Goal: Obtain resource: Download file/media

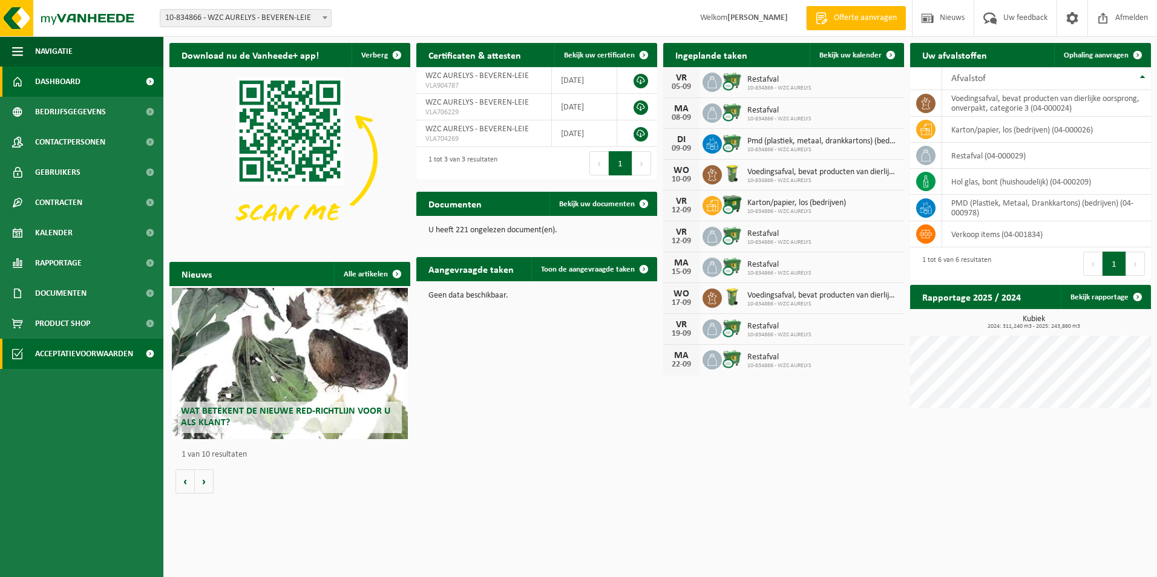
click at [68, 346] on span "Acceptatievoorwaarden" at bounding box center [84, 354] width 98 height 30
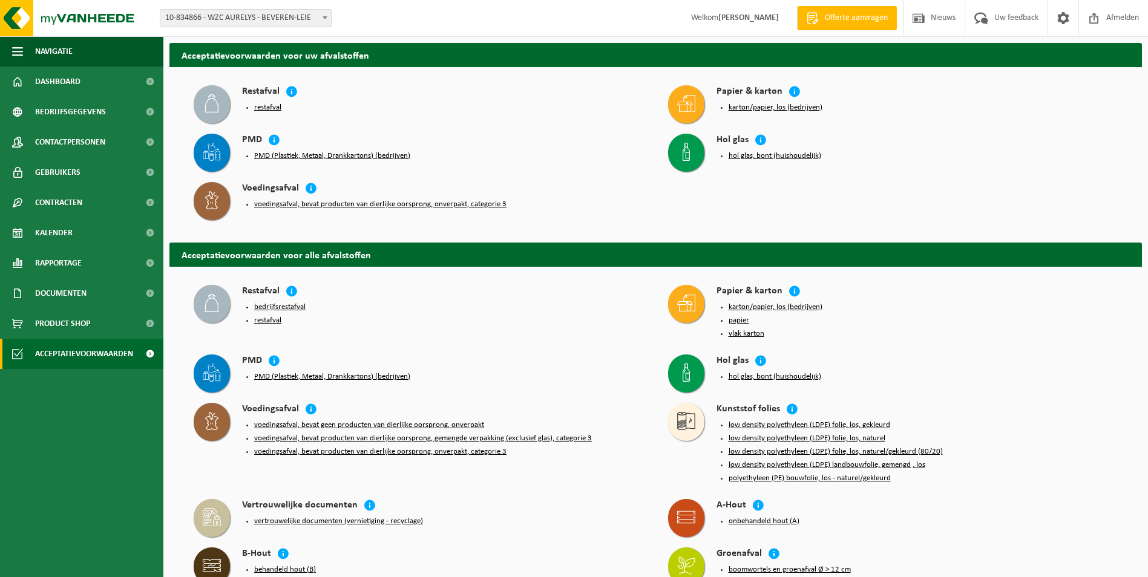
click at [215, 90] on span at bounding box center [212, 104] width 36 height 38
click at [270, 106] on button "restafval" at bounding box center [267, 108] width 27 height 10
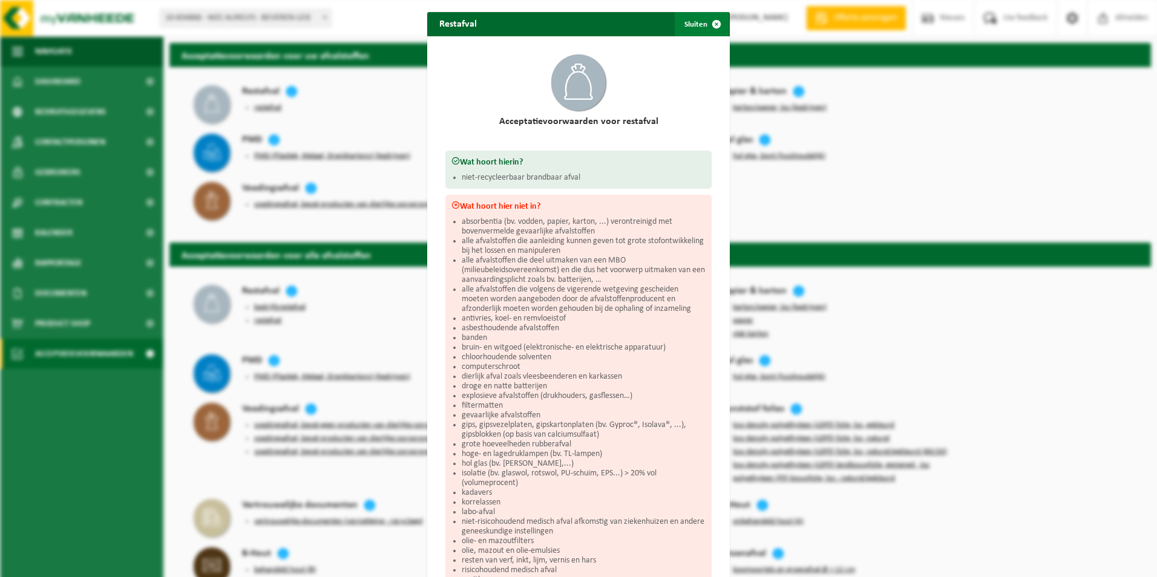
click at [710, 21] on span "button" at bounding box center [716, 24] width 24 height 24
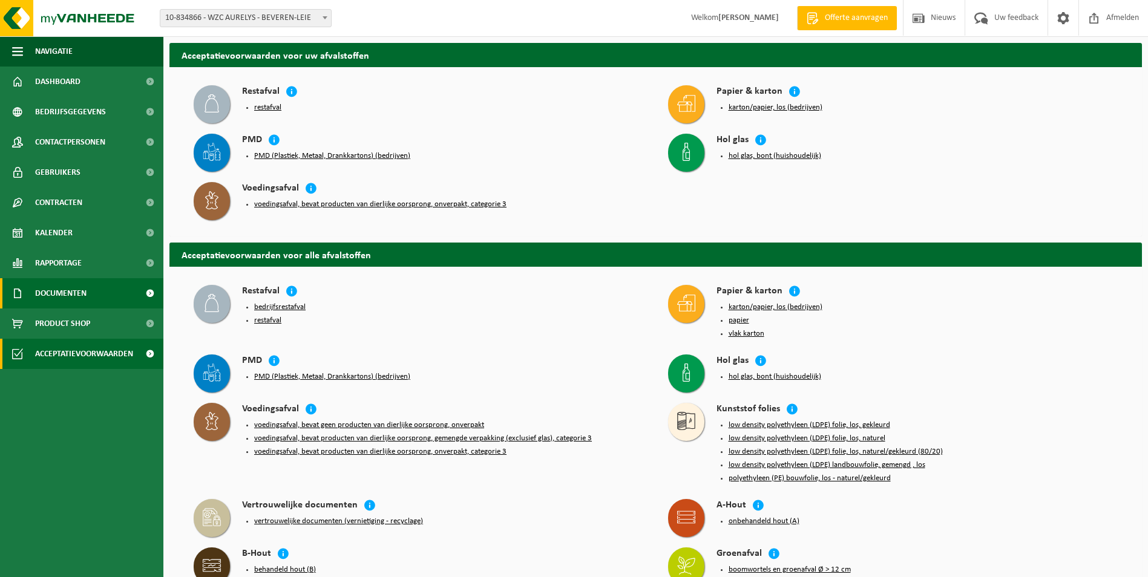
click at [56, 295] on span "Documenten" at bounding box center [60, 293] width 51 height 30
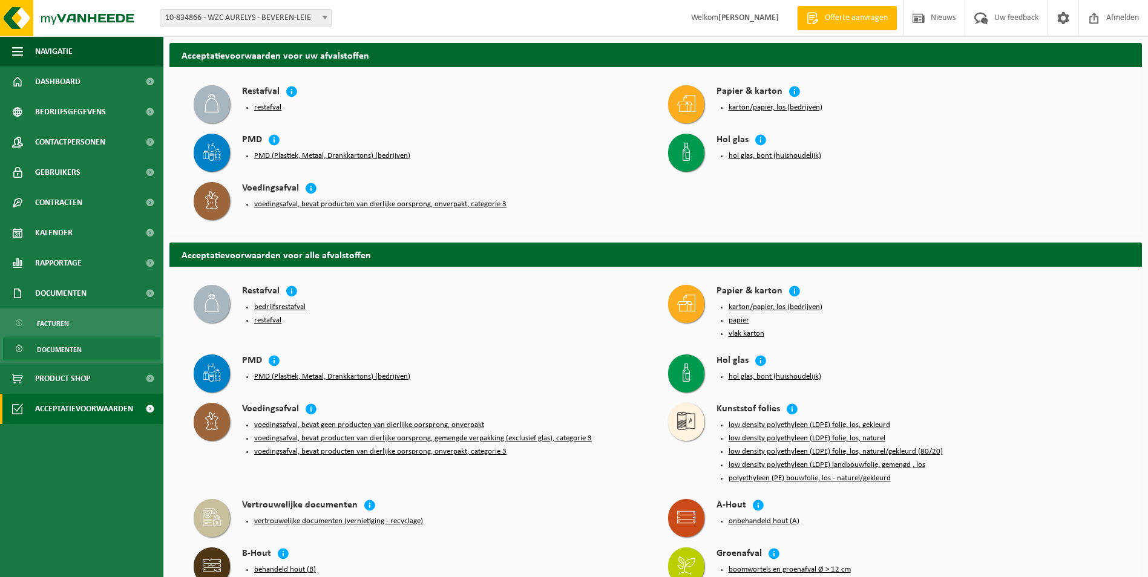
click at [57, 345] on span "Documenten" at bounding box center [59, 349] width 45 height 23
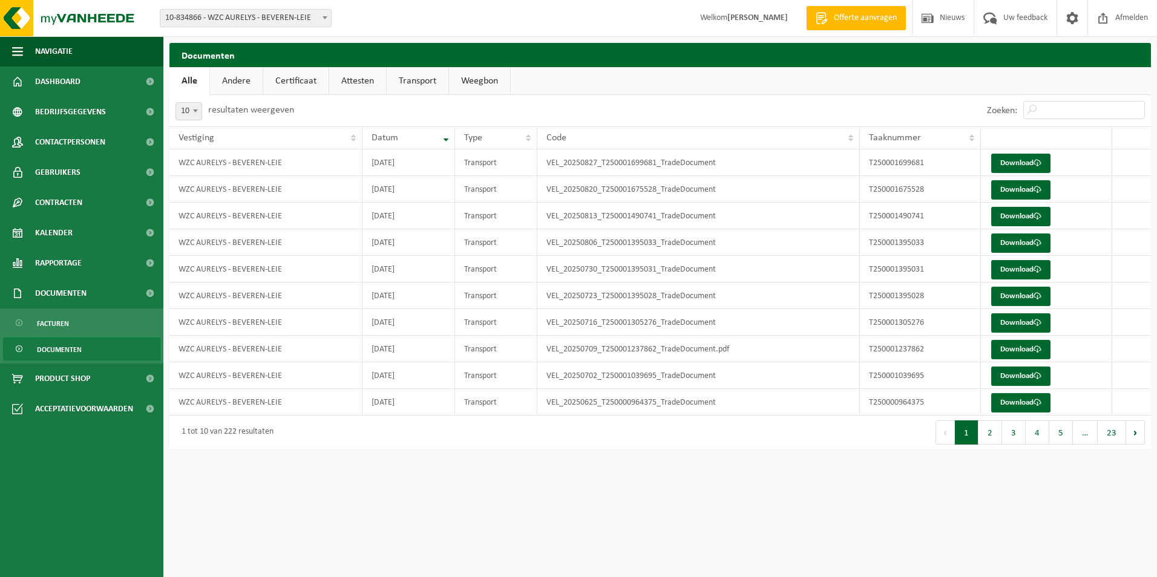
click at [70, 348] on span "Documenten" at bounding box center [59, 349] width 45 height 23
click at [568, 166] on td "VEL_20250827_T250001699681_TradeDocument" at bounding box center [698, 162] width 322 height 27
click at [1015, 160] on link "Download" at bounding box center [1020, 163] width 59 height 19
click at [62, 322] on span "Facturen" at bounding box center [53, 323] width 32 height 23
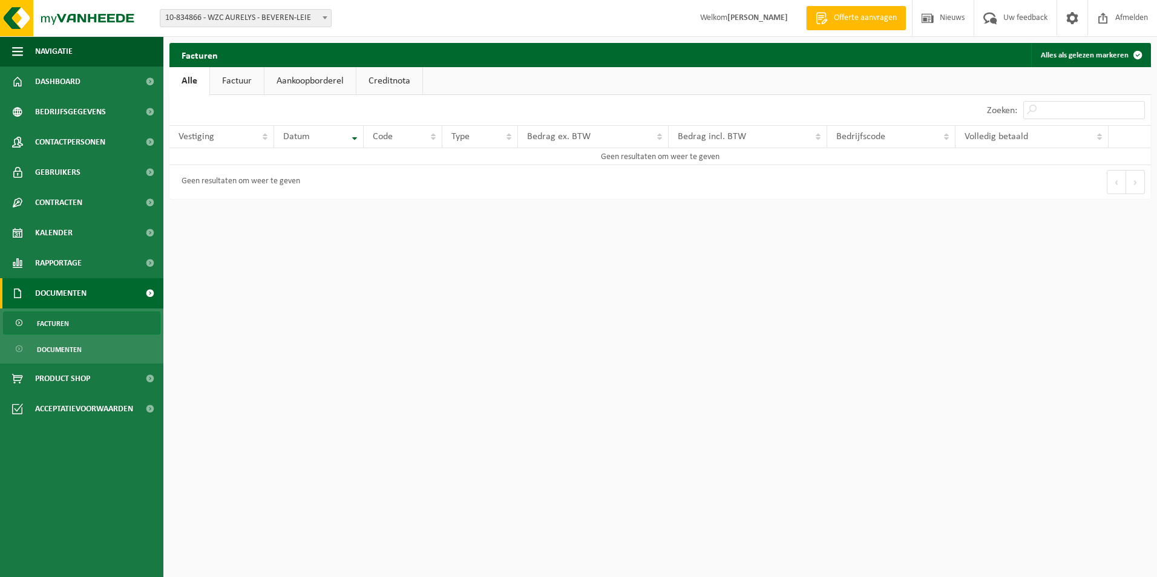
click at [251, 77] on link "Factuur" at bounding box center [237, 81] width 54 height 28
click at [63, 266] on span "Rapportage" at bounding box center [58, 263] width 47 height 30
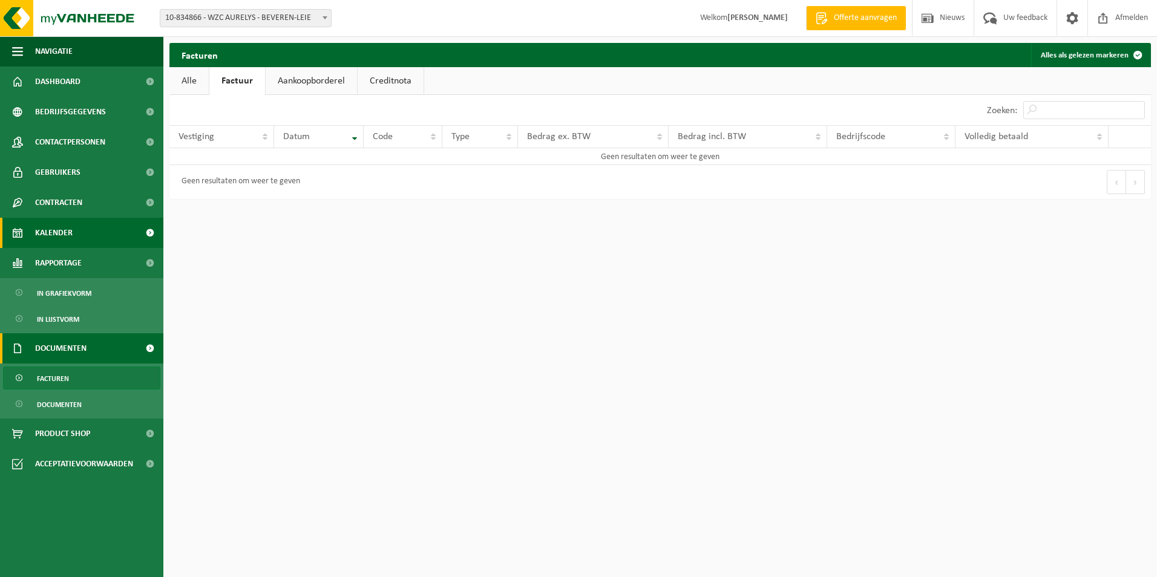
click at [77, 227] on link "Kalender" at bounding box center [81, 233] width 163 height 30
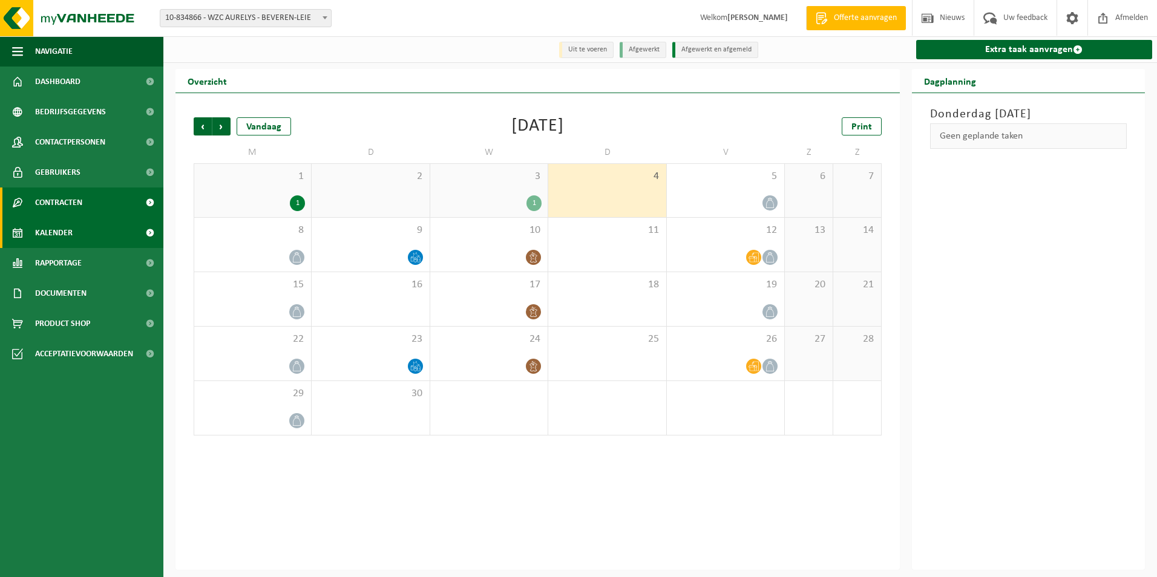
click at [81, 203] on span "Contracten" at bounding box center [58, 203] width 47 height 30
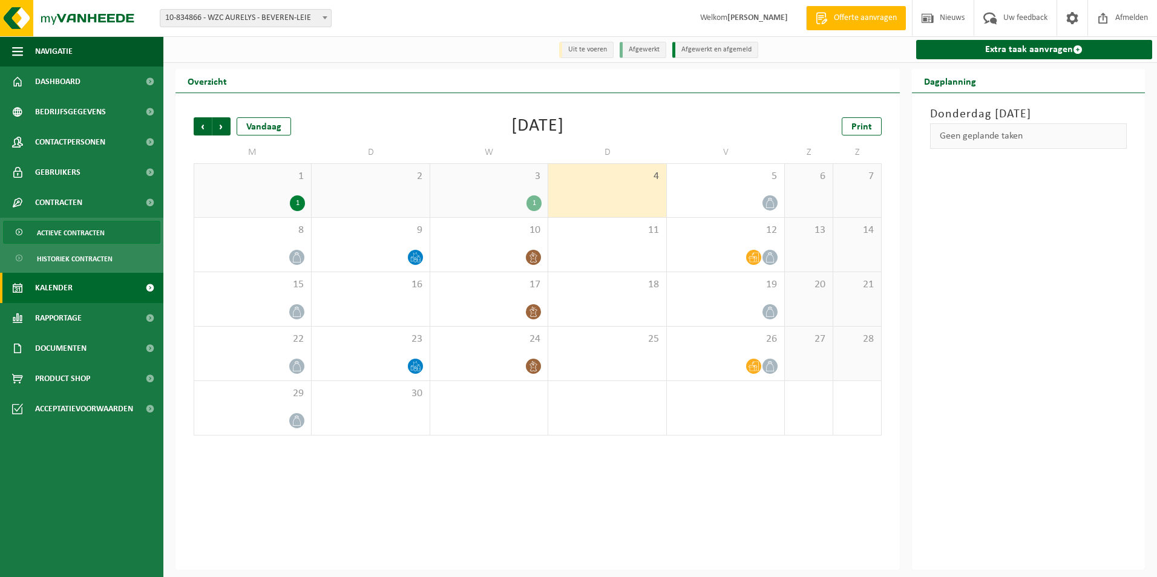
click at [78, 233] on span "Actieve contracten" at bounding box center [71, 232] width 68 height 23
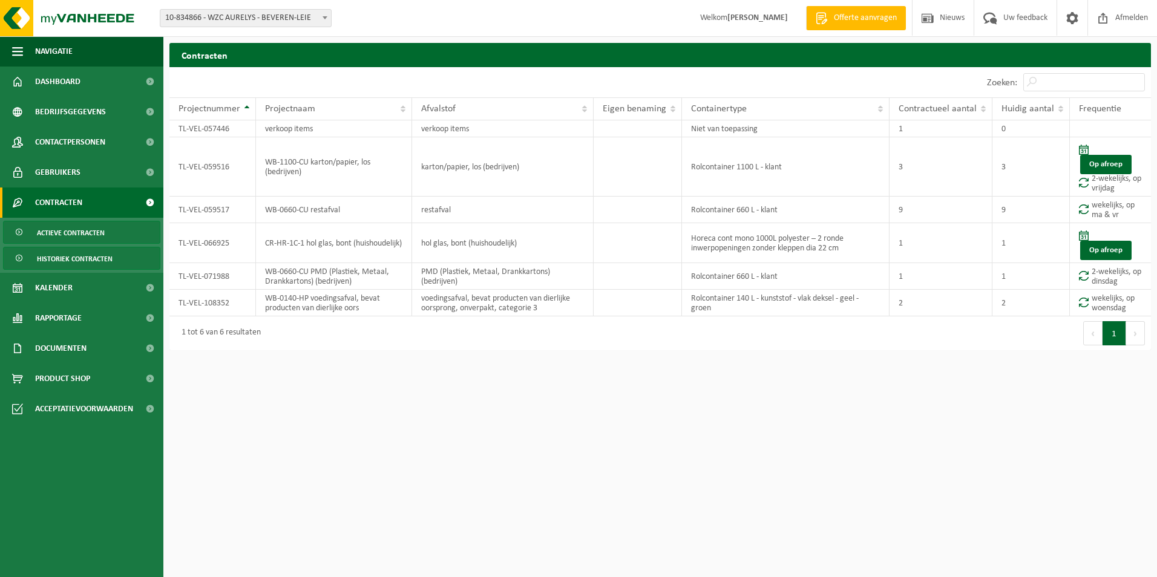
click at [76, 257] on span "Historiek contracten" at bounding box center [75, 258] width 76 height 23
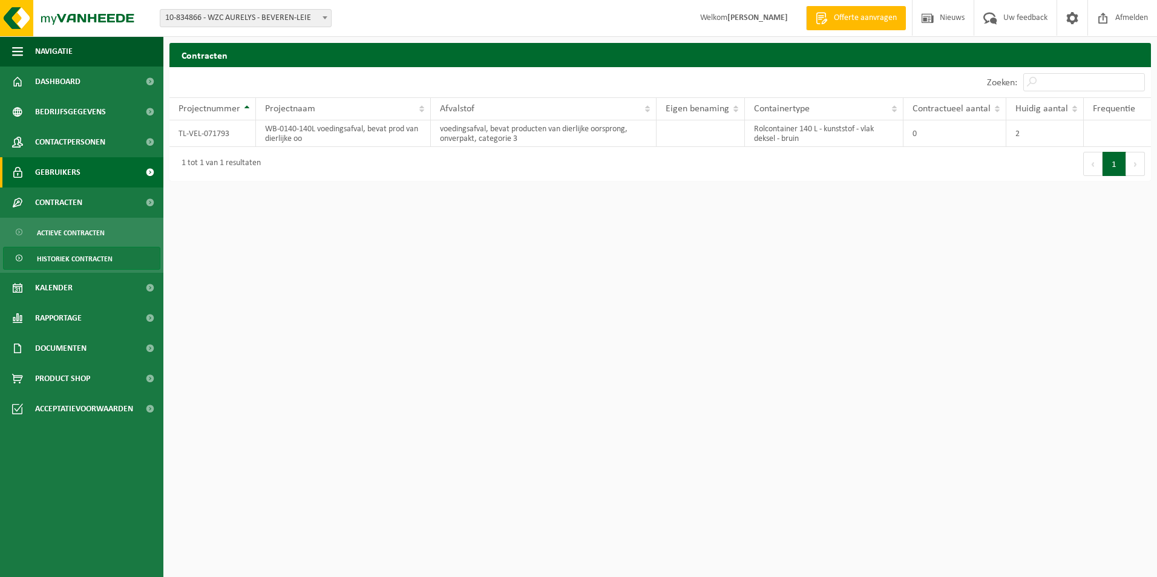
click at [82, 171] on link "Gebruikers" at bounding box center [81, 172] width 163 height 30
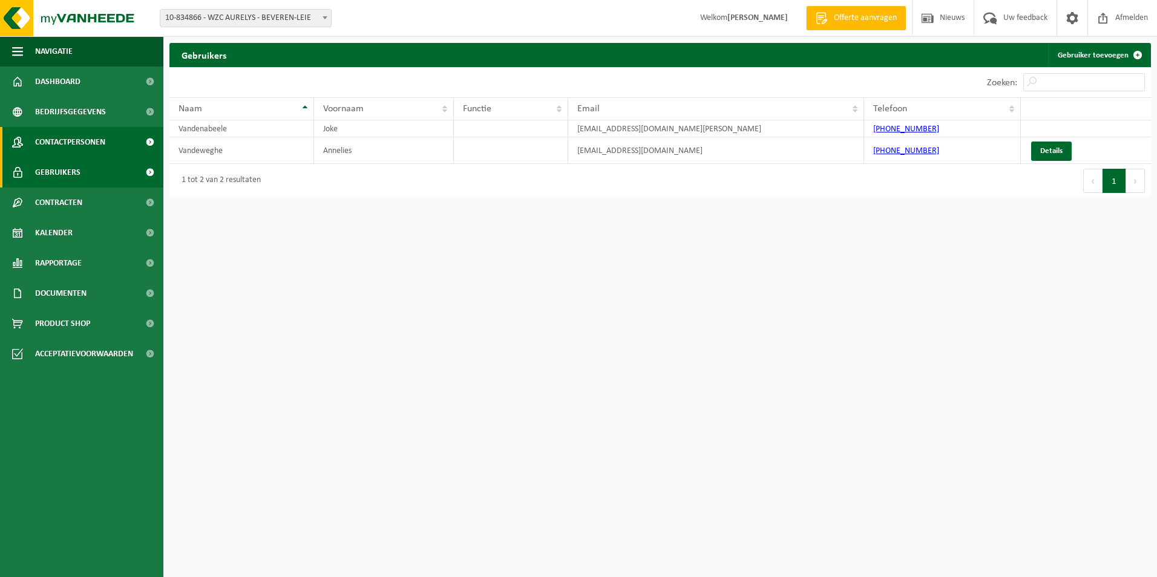
click at [57, 147] on span "Contactpersonen" at bounding box center [70, 142] width 70 height 30
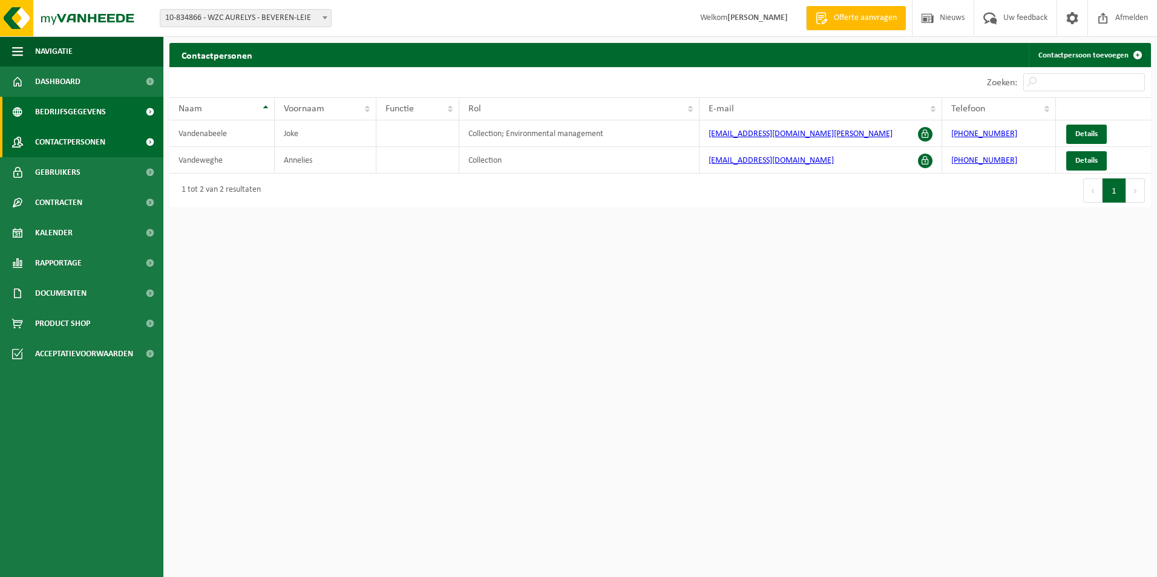
click at [56, 109] on span "Bedrijfsgegevens" at bounding box center [70, 112] width 71 height 30
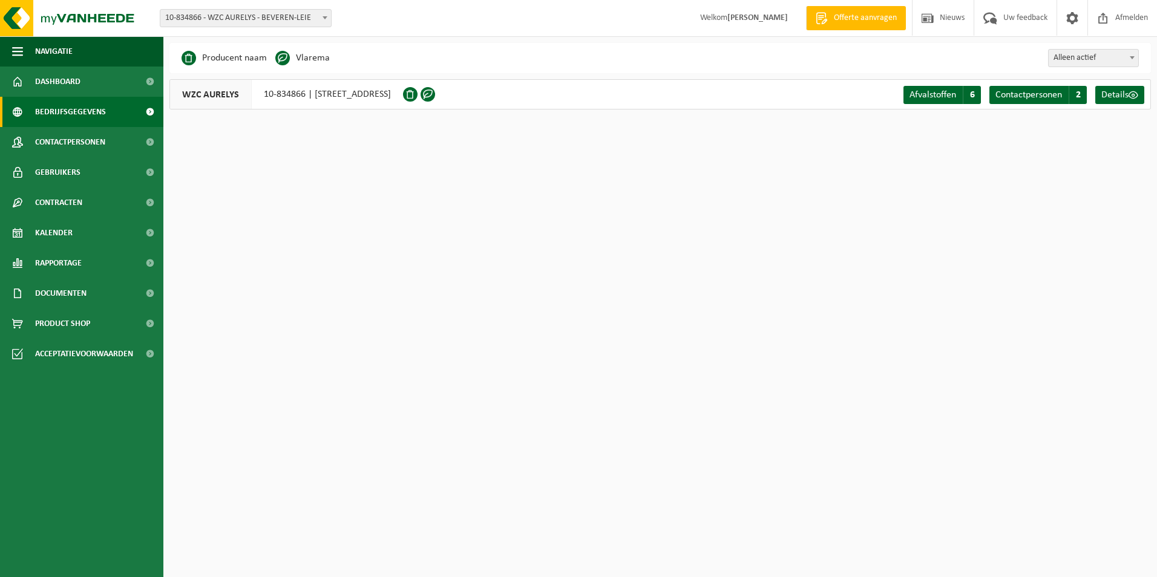
click at [310, 57] on li "Vlarema" at bounding box center [302, 58] width 54 height 18
click at [284, 57] on span at bounding box center [282, 58] width 15 height 15
click at [277, 57] on span at bounding box center [282, 58] width 15 height 15
click at [435, 94] on span at bounding box center [427, 94] width 15 height 15
click at [435, 90] on span at bounding box center [427, 94] width 15 height 15
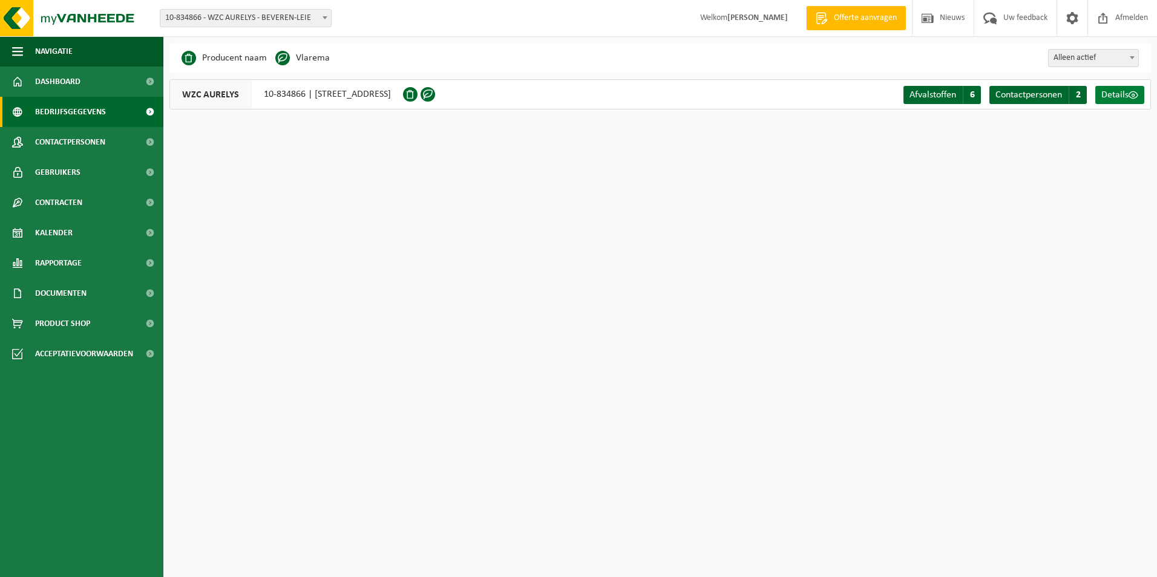
click at [1119, 94] on span "Details" at bounding box center [1114, 95] width 27 height 10
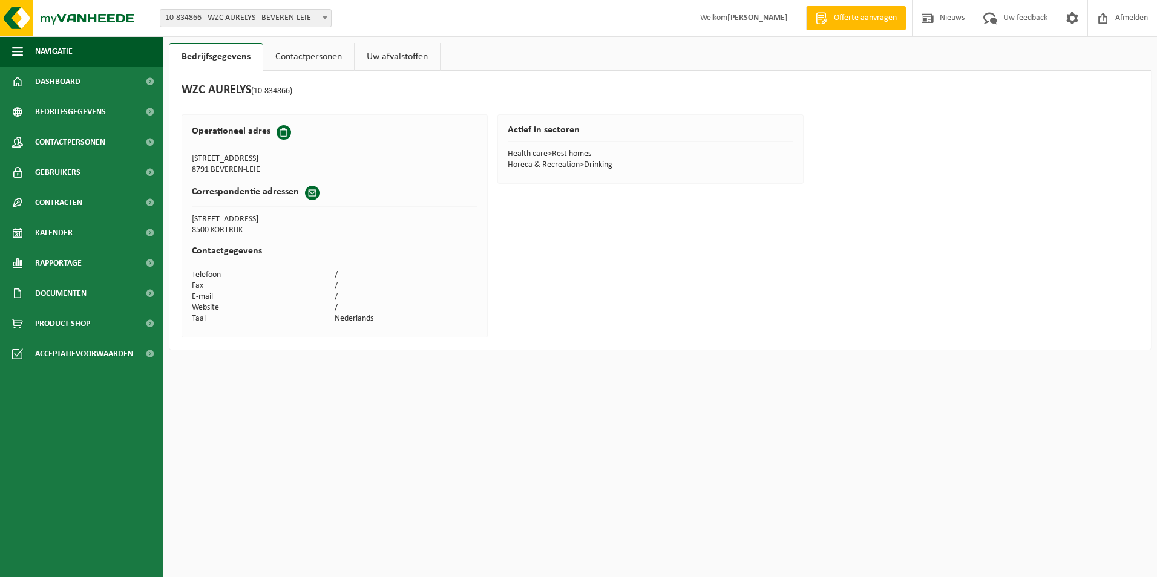
click at [393, 53] on link "Uw afvalstoffen" at bounding box center [397, 57] width 85 height 28
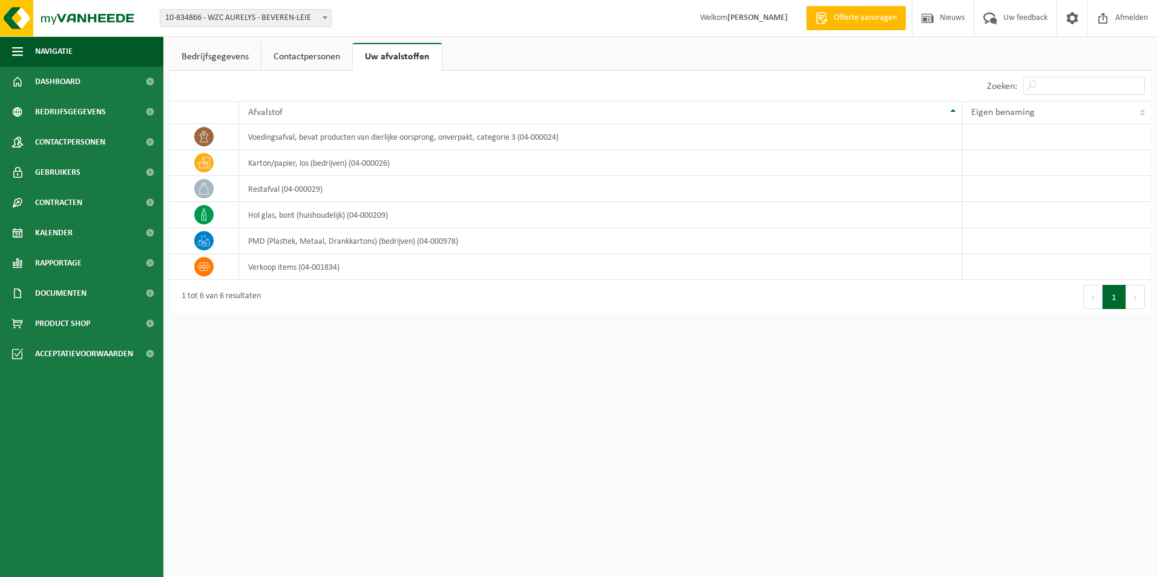
click at [583, 392] on html "Vestiging: 10-834866 - WZC AURELYS - BEVEREN-LEIE 10-834866 - WZC AURELYS - BEV…" at bounding box center [578, 288] width 1157 height 577
click at [524, 474] on html "Vestiging: 10-834866 - WZC AURELYS - BEVEREN-LEIE 10-834866 - WZC AURELYS - BEV…" at bounding box center [578, 288] width 1157 height 577
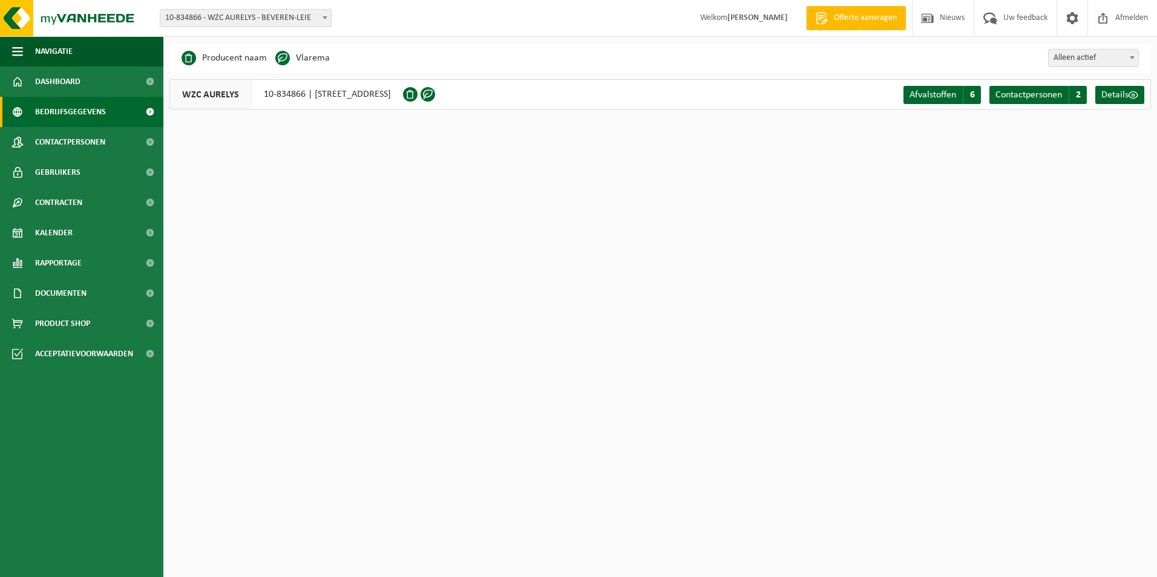
click at [276, 57] on span at bounding box center [282, 58] width 15 height 15
click at [283, 57] on span at bounding box center [282, 58] width 15 height 15
click at [306, 62] on li "Vlarema" at bounding box center [302, 58] width 54 height 18
click at [438, 89] on div at bounding box center [420, 94] width 35 height 30
click at [232, 94] on span "WZC AURELYS" at bounding box center [211, 94] width 82 height 29
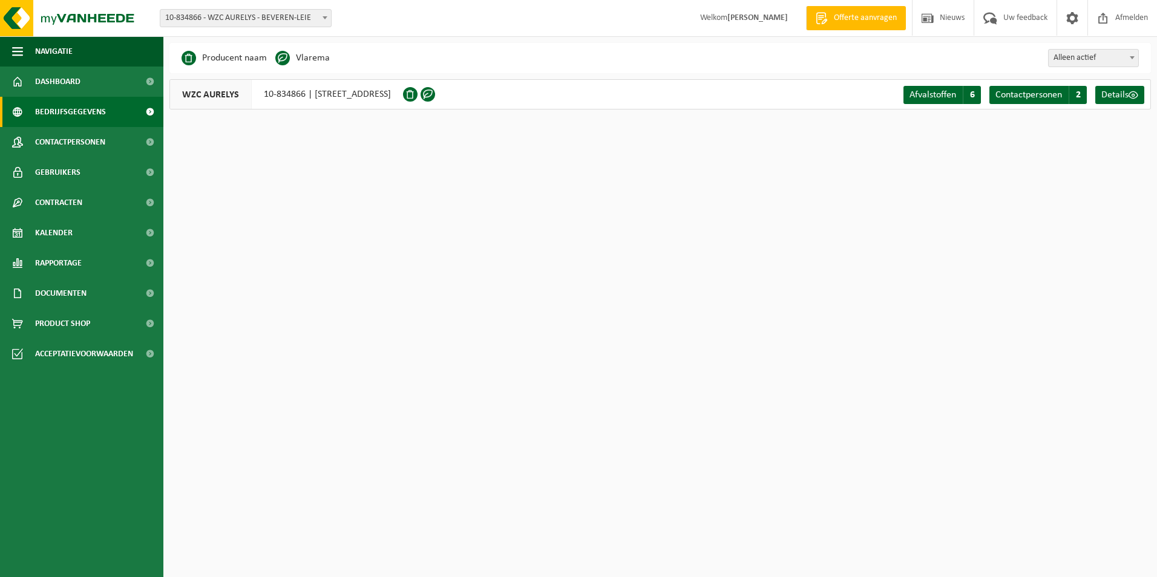
click at [289, 95] on div "WZC AURELYS 10-834866 | GROTE HEERWEG 240, 8791 BEVEREN-LEIE" at bounding box center [286, 94] width 234 height 30
click at [356, 96] on div "WZC AURELYS 10-834866 | GROTE HEERWEG 240, 8791 BEVEREN-LEIE" at bounding box center [286, 94] width 234 height 30
click at [438, 100] on div at bounding box center [420, 94] width 35 height 30
click at [587, 104] on div "WZC AURELYS 10-834866 | GROTE HEERWEG 240, 8791 BEVEREN-LEIE Afvalstoffen A 6 C…" at bounding box center [659, 94] width 981 height 30
click at [809, 123] on div "Navigatie Offerte aanvragen Nieuws Uw feedback Afmelden Dashboard Bedrijfsgegev…" at bounding box center [578, 64] width 1157 height 128
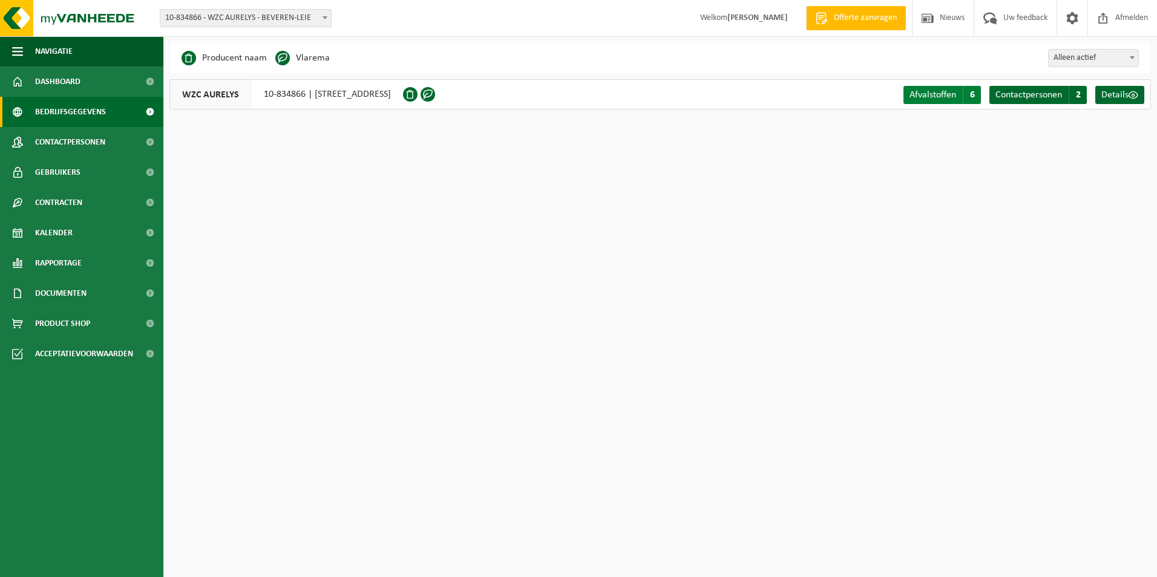
click at [929, 96] on span "Afvalstoffen" at bounding box center [932, 95] width 47 height 10
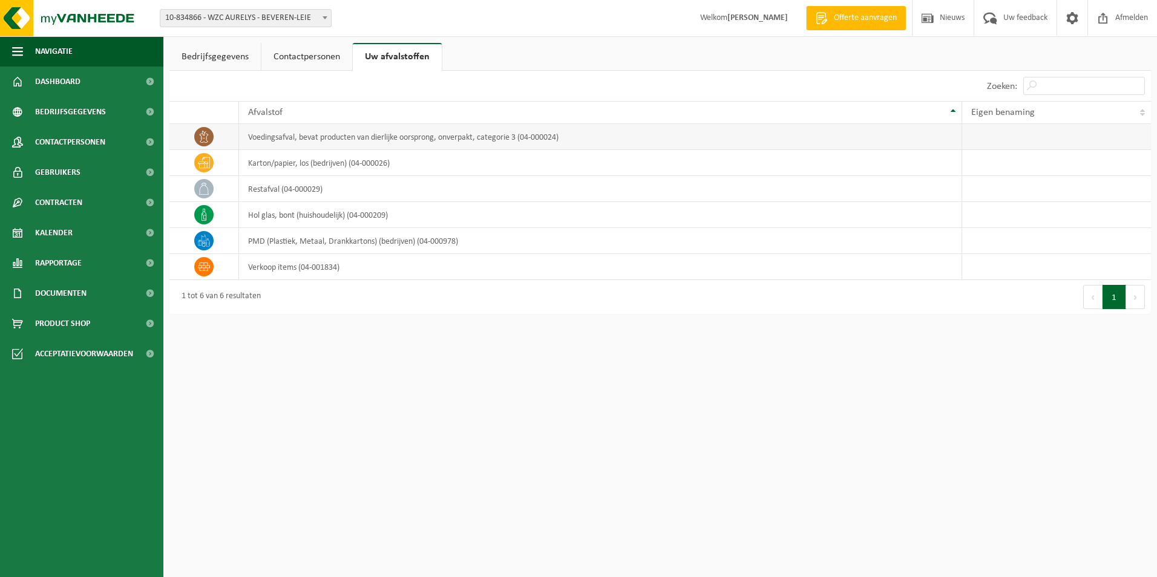
click at [514, 136] on td "voedingsafval, bevat producten van dierlijke oorsprong, onverpakt, categorie 3 …" at bounding box center [600, 137] width 723 height 26
click at [504, 165] on td "karton/papier, los (bedrijven) (04-000026)" at bounding box center [600, 163] width 723 height 26
click at [277, 191] on td "restafval (04-000029)" at bounding box center [600, 189] width 723 height 26
click at [203, 144] on span at bounding box center [203, 136] width 19 height 19
click at [204, 57] on link "Bedrijfsgegevens" at bounding box center [214, 57] width 91 height 28
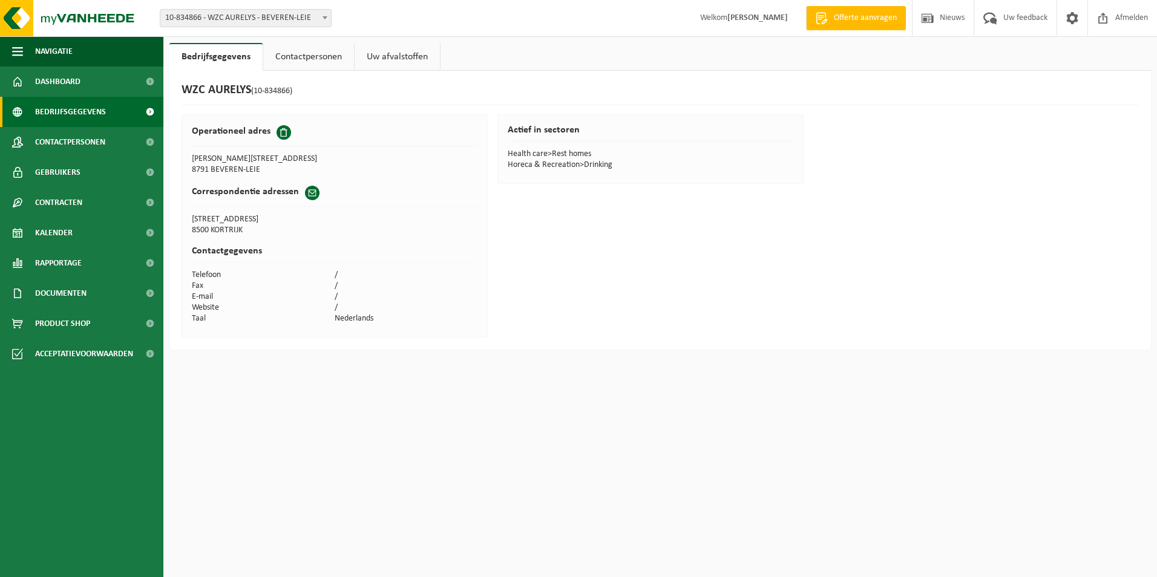
click at [71, 118] on span "Bedrijfsgegevens" at bounding box center [70, 112] width 71 height 30
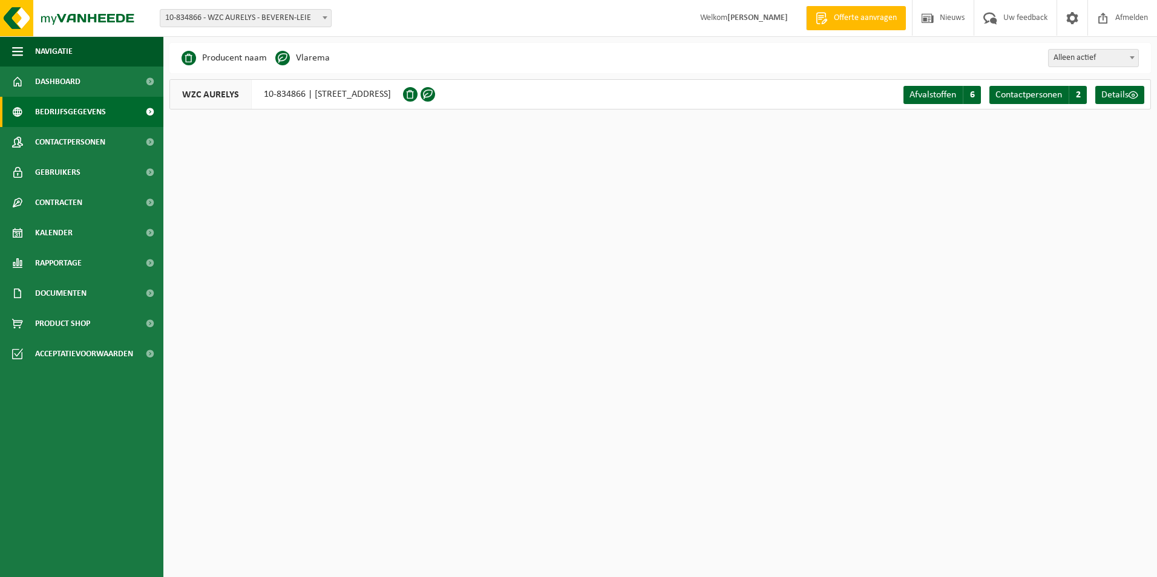
click at [290, 50] on li "Vlarema" at bounding box center [302, 58] width 54 height 18
click at [281, 57] on span at bounding box center [282, 58] width 15 height 15
click at [73, 82] on span "Dashboard" at bounding box center [57, 82] width 45 height 30
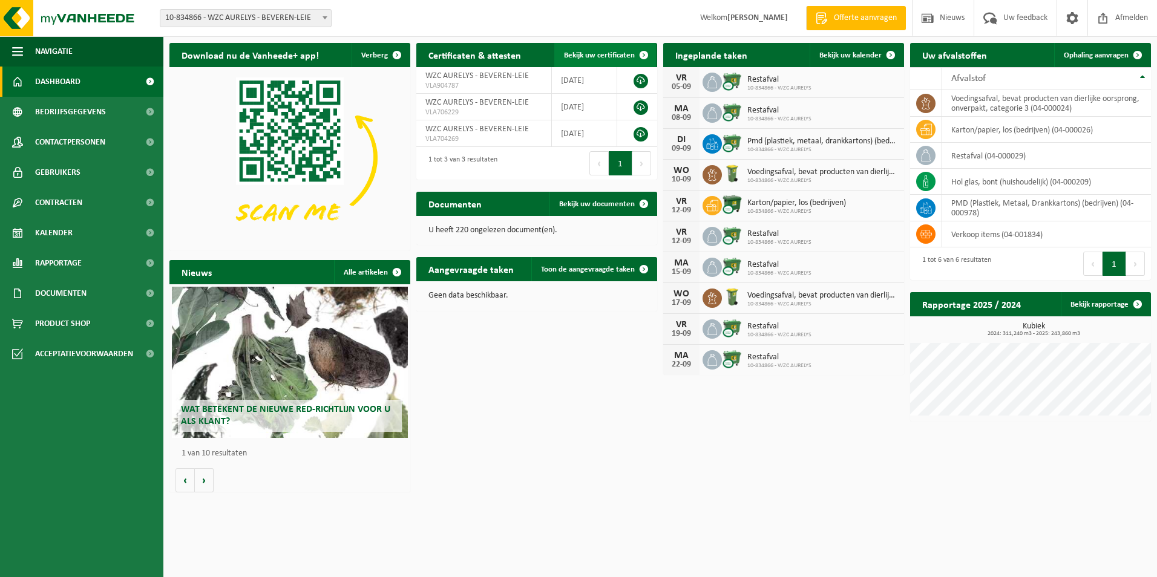
click at [643, 48] on span at bounding box center [644, 55] width 24 height 24
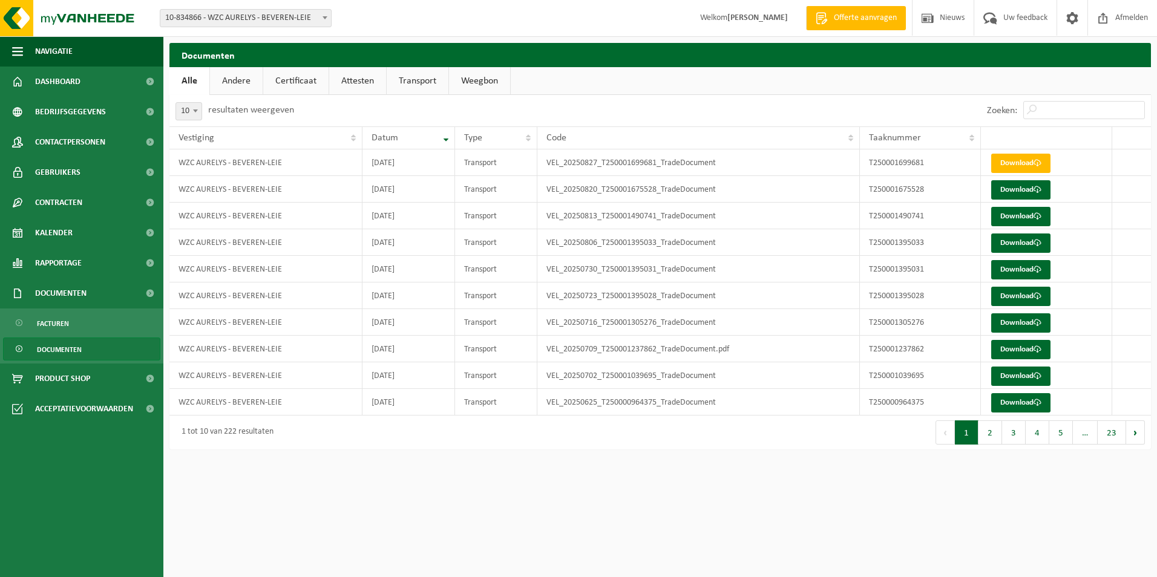
click at [287, 82] on link "Certificaat" at bounding box center [295, 81] width 65 height 28
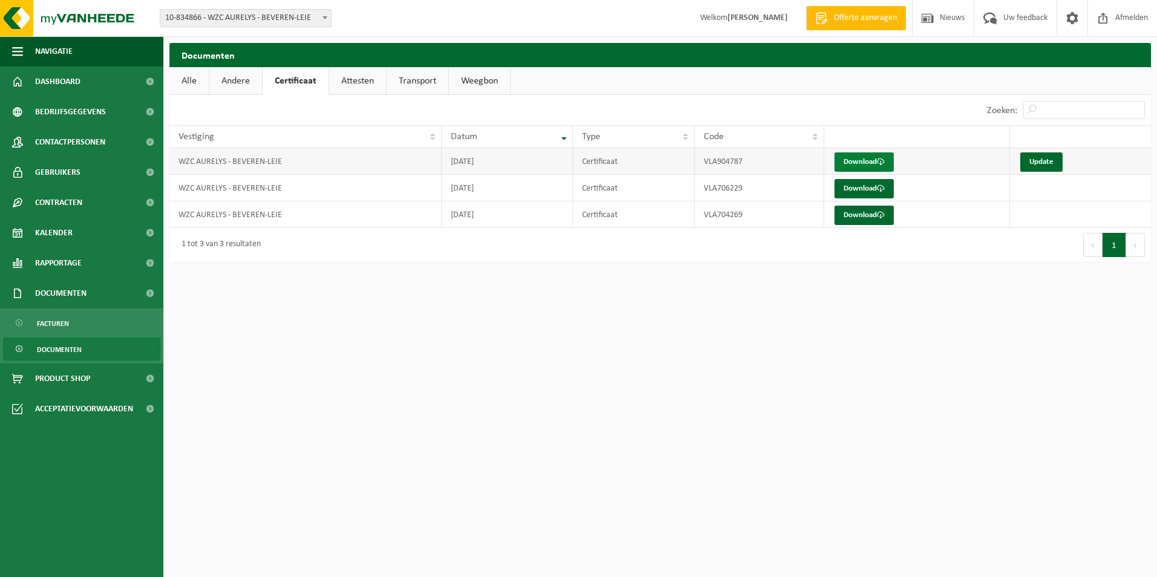
click at [862, 162] on link "Download" at bounding box center [863, 161] width 59 height 19
click at [874, 160] on link "Download" at bounding box center [863, 161] width 59 height 19
